Goal: Navigation & Orientation: Find specific page/section

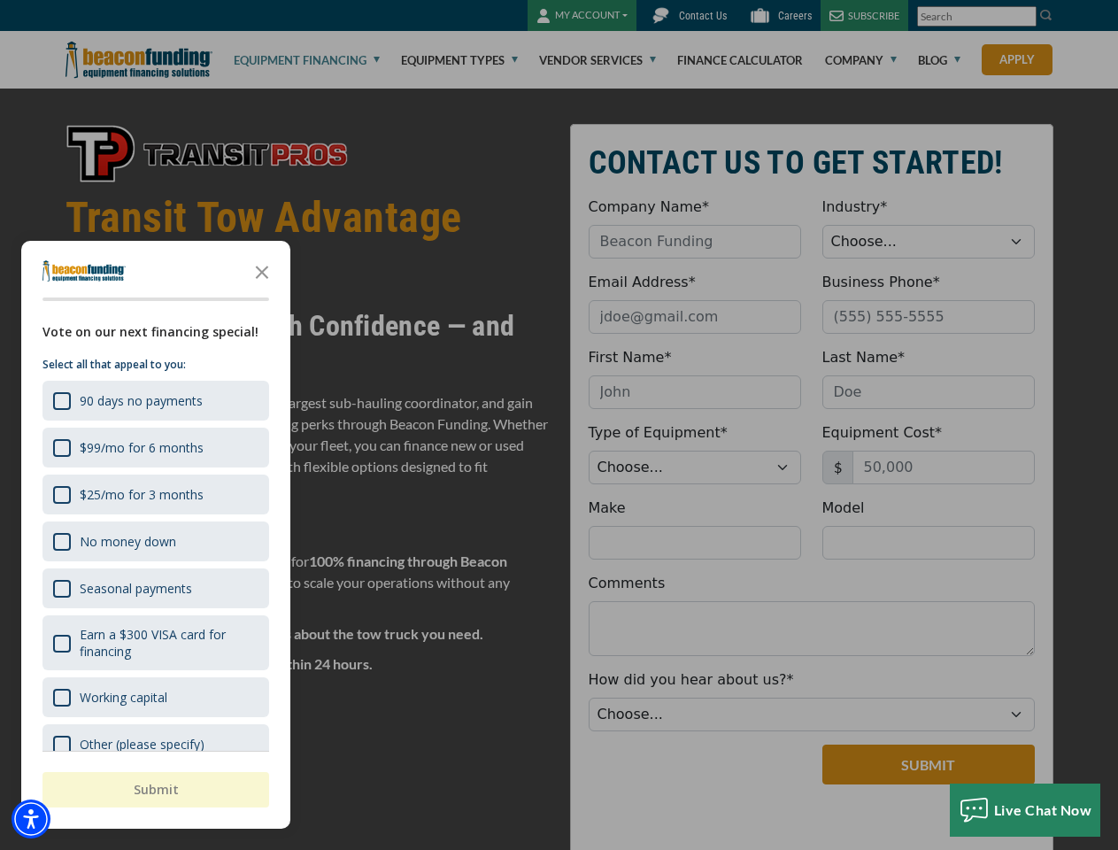
click at [559, 425] on div at bounding box center [559, 425] width 1118 height 850
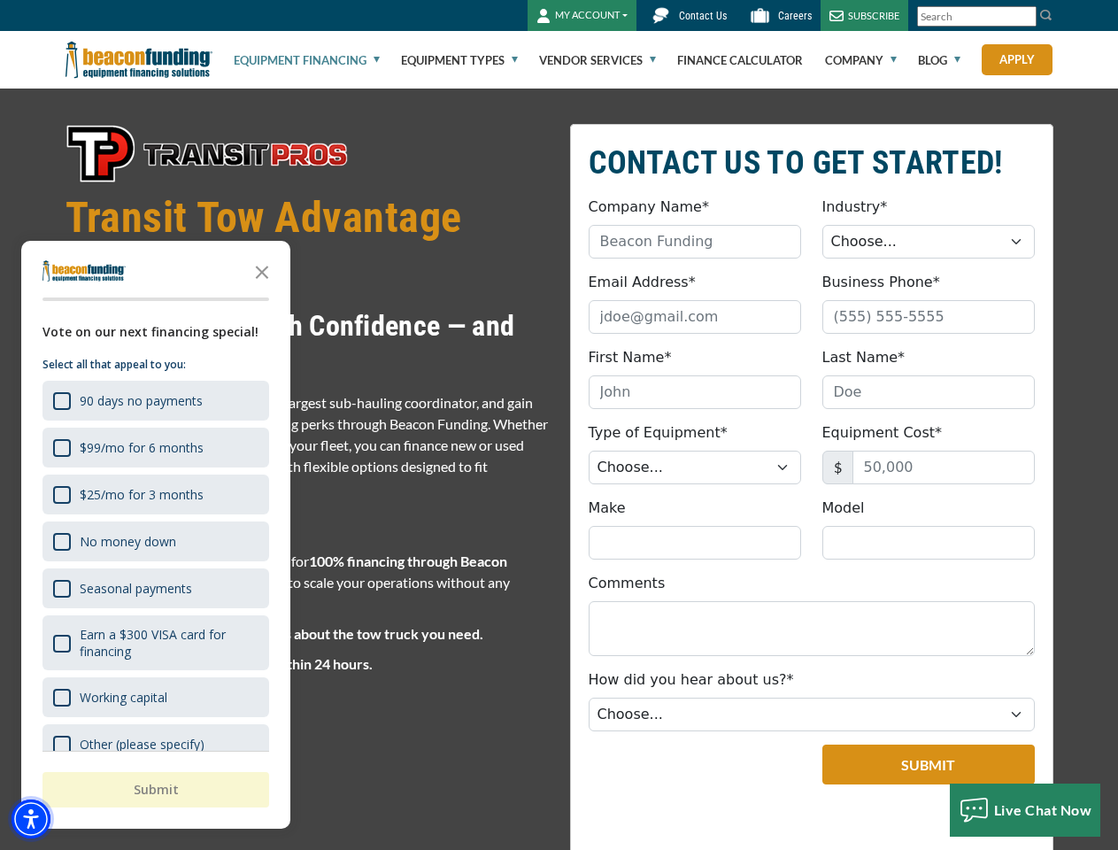
click at [31, 819] on img "Accessibility Menu" at bounding box center [31, 819] width 39 height 39
click at [559, 425] on body "Skip to main content Enable accessibility for low vision Open the accessibility…" at bounding box center [559, 425] width 1118 height 850
click at [262, 271] on body "Skip to main content Enable accessibility for low vision Open the accessibility…" at bounding box center [559, 425] width 1118 height 850
click at [154, 400] on body "Skip to main content Enable accessibility for low vision Open the accessibility…" at bounding box center [559, 425] width 1118 height 850
click at [154, 447] on body "Skip to main content Enable accessibility for low vision Open the accessibility…" at bounding box center [559, 425] width 1118 height 850
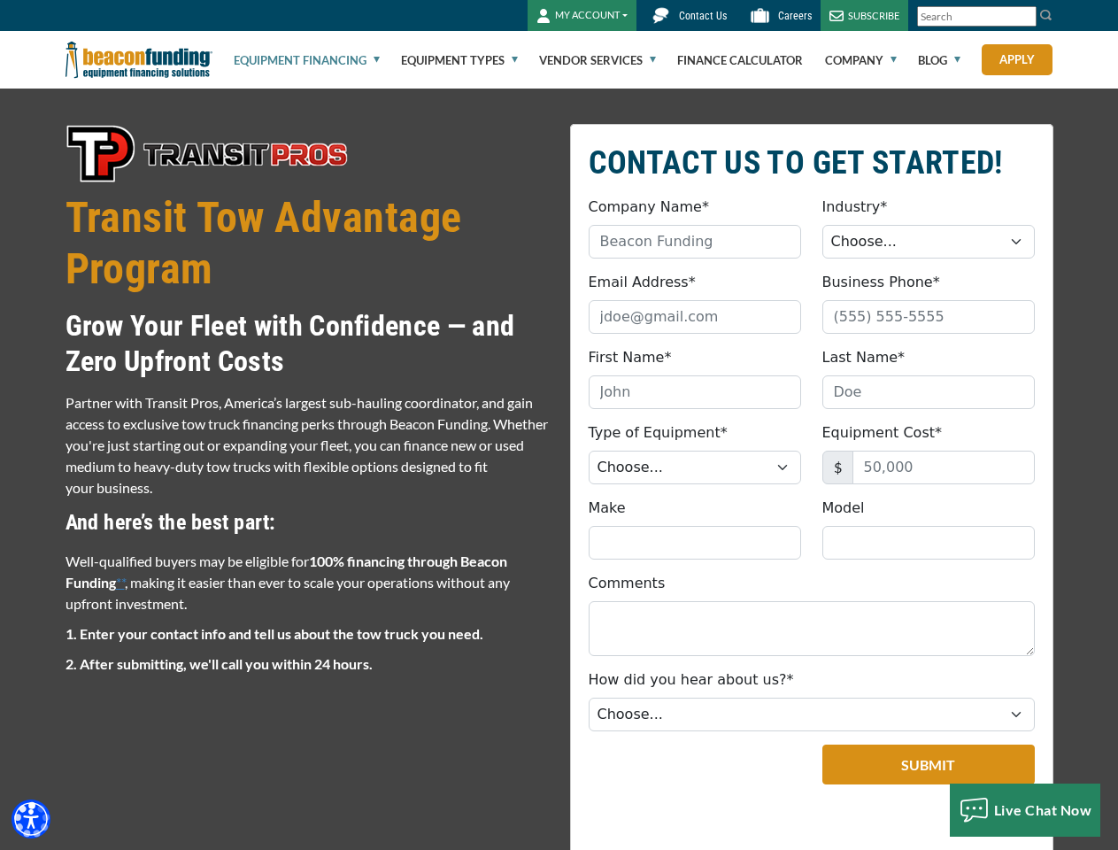
click at [154, 494] on body "Skip to main content Enable accessibility for low vision Open the accessibility…" at bounding box center [559, 425] width 1118 height 850
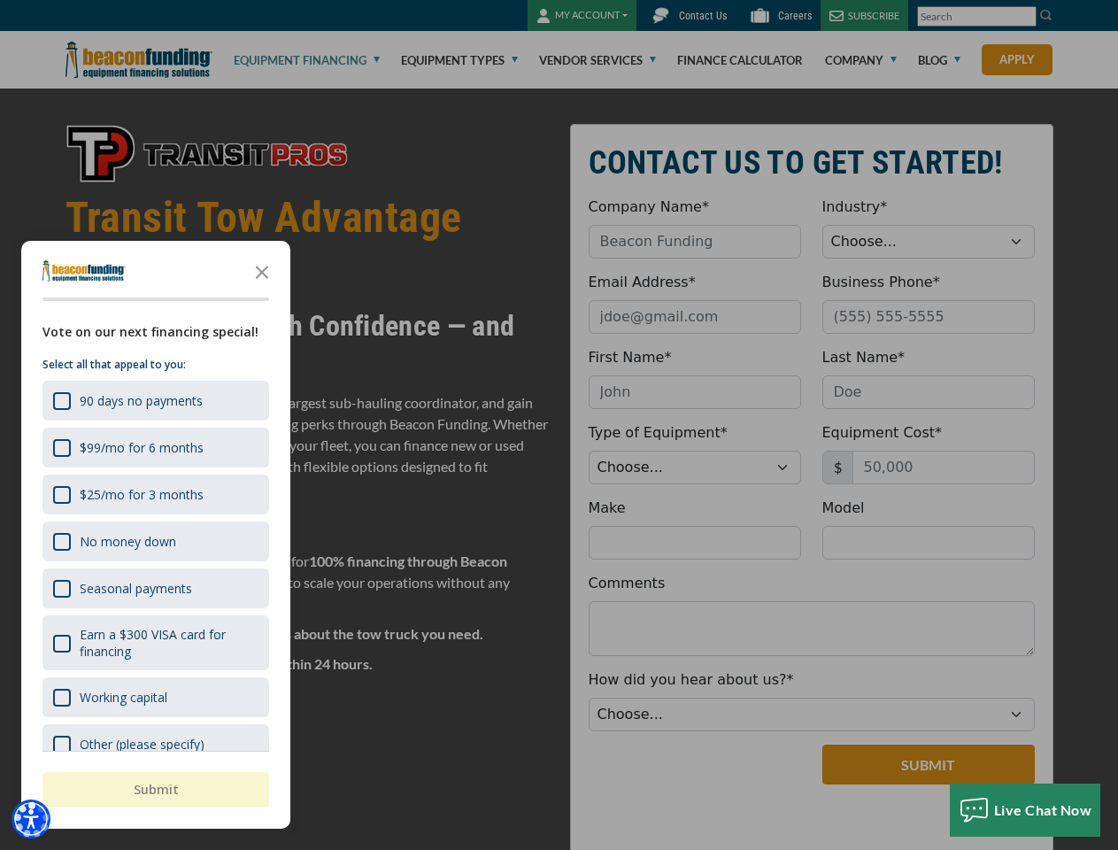
click at [154, 541] on body "Skip to main content Enable accessibility for low vision Open the accessibility…" at bounding box center [559, 425] width 1118 height 850
click at [154, 588] on body "Skip to main content Enable accessibility for low vision Open the accessibility…" at bounding box center [559, 425] width 1118 height 850
click at [154, 643] on body "Skip to main content Enable accessibility for low vision Open the accessibility…" at bounding box center [559, 425] width 1118 height 850
click at [694, 849] on html "Skip to main content Enable accessibility for low vision Open the accessibility…" at bounding box center [559, 425] width 1118 height 850
